Goal: Transaction & Acquisition: Book appointment/travel/reservation

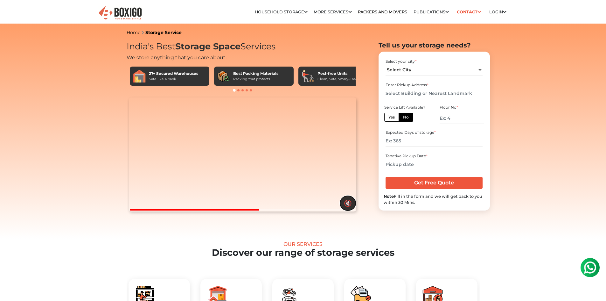
click at [349, 210] on button "🔇" at bounding box center [348, 203] width 16 height 15
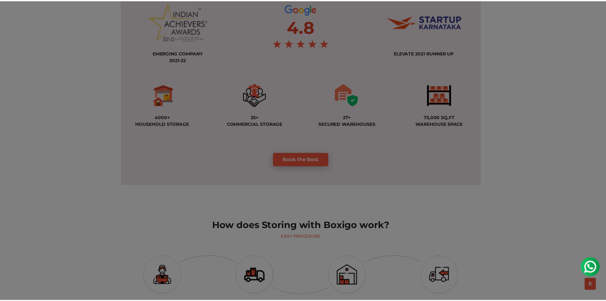
scroll to position [477, 0]
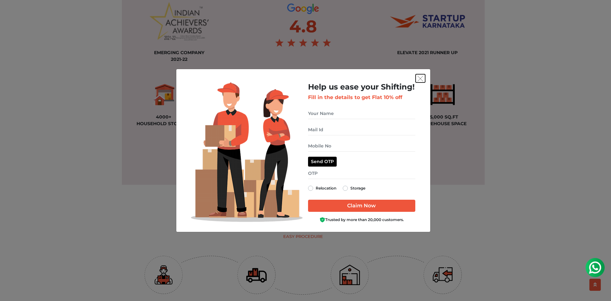
click at [420, 76] on img "get free quote dialog" at bounding box center [421, 79] width 6 height 6
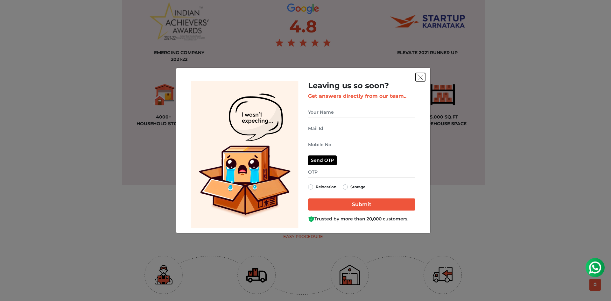
click at [420, 75] on img "get free quote dialog" at bounding box center [421, 77] width 6 height 6
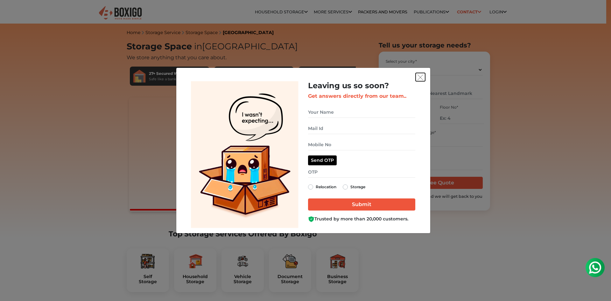
click at [423, 78] on img "get free quote dialog" at bounding box center [421, 77] width 6 height 6
